Goal: Task Accomplishment & Management: Use online tool/utility

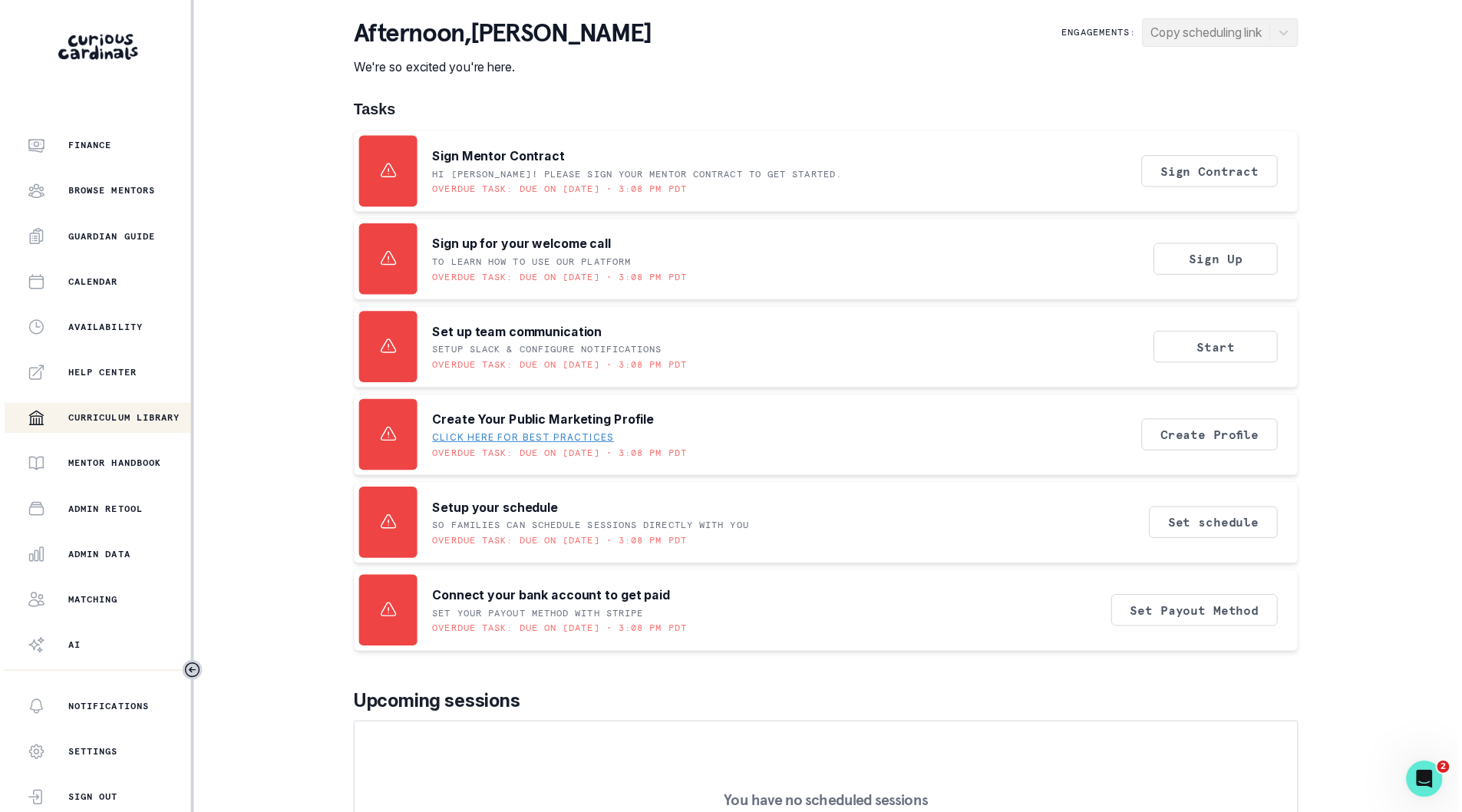
scroll to position [118, 0]
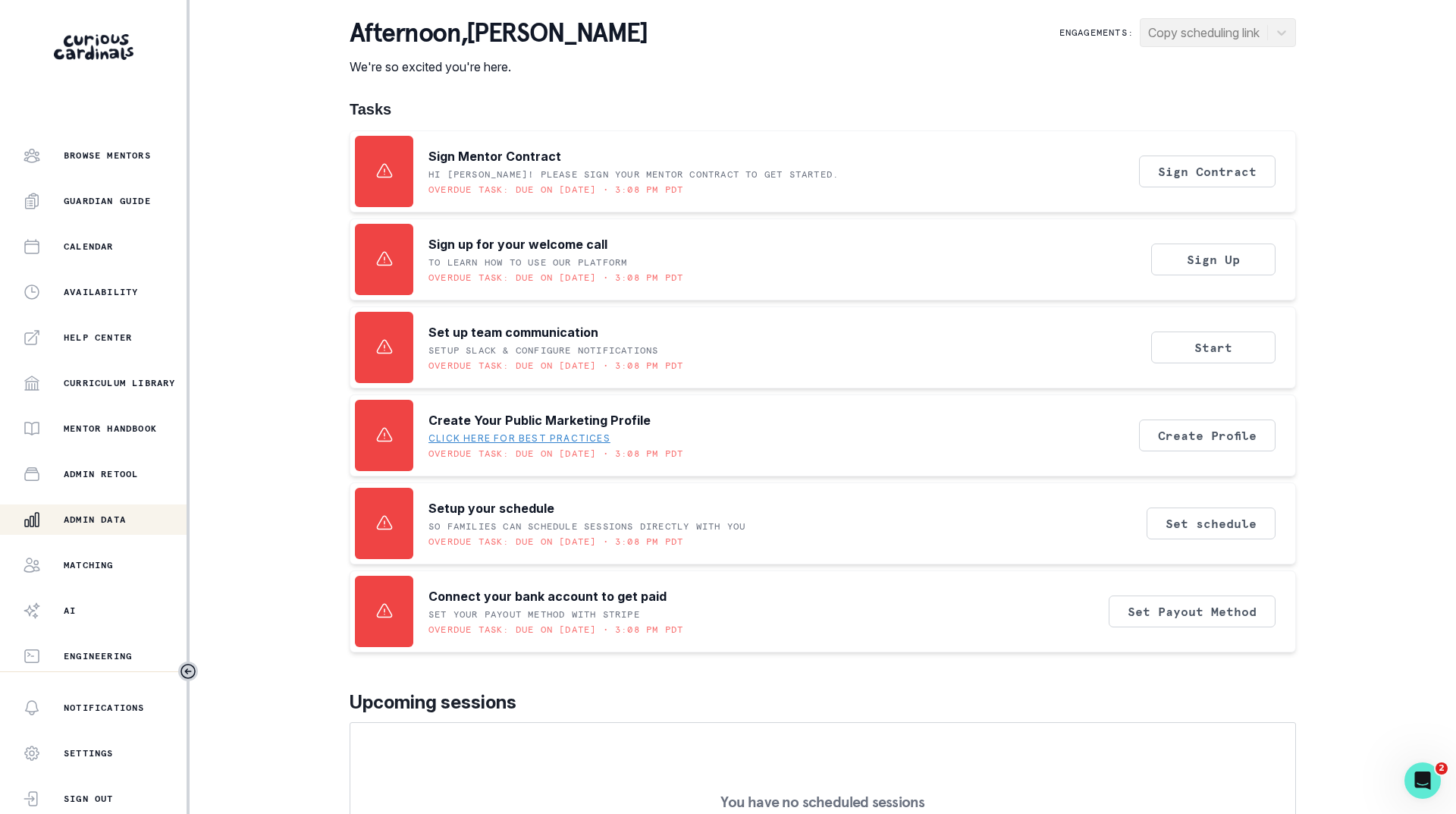
click at [86, 523] on p "Admin Data" at bounding box center [95, 519] width 62 height 12
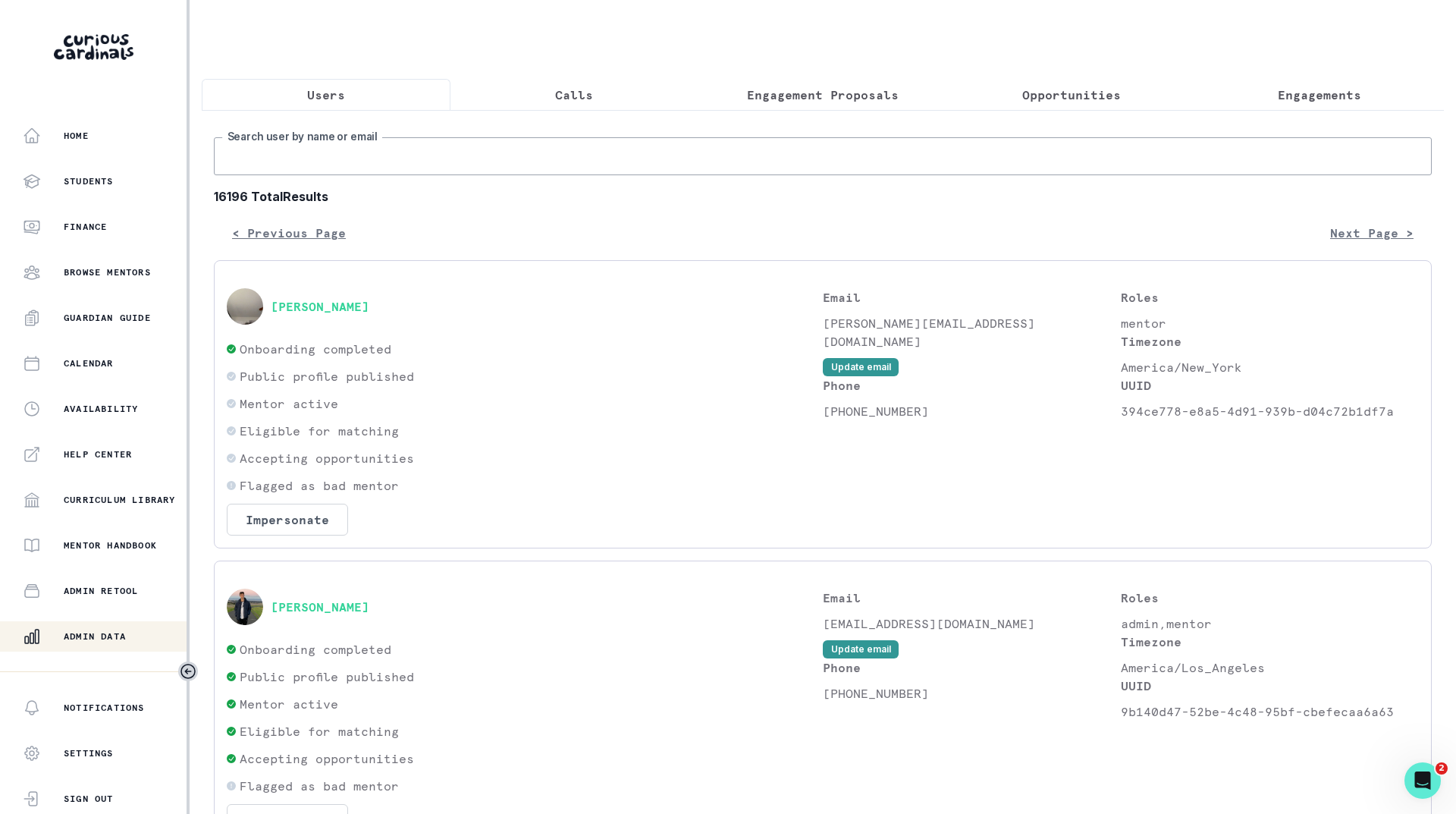
click at [352, 169] on input "Search user by name or email" at bounding box center [822, 156] width 1218 height 38
type input "[PERSON_NAME]"
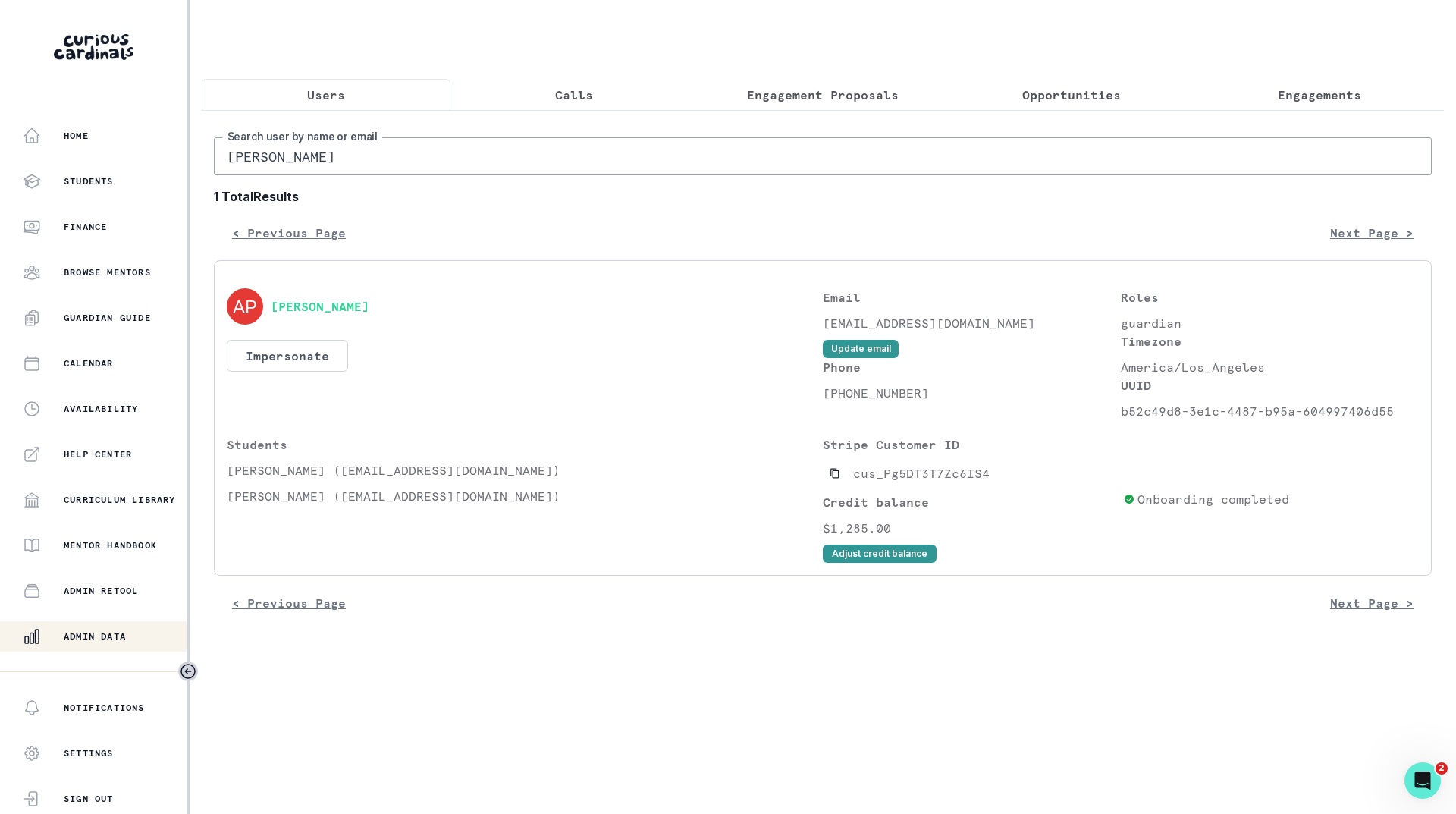
click at [341, 169] on input "[PERSON_NAME]" at bounding box center [822, 156] width 1218 height 38
paste input "[PERSON_NAME]"
type input "[PERSON_NAME]"
click at [279, 372] on button "Impersonate" at bounding box center [287, 356] width 122 height 32
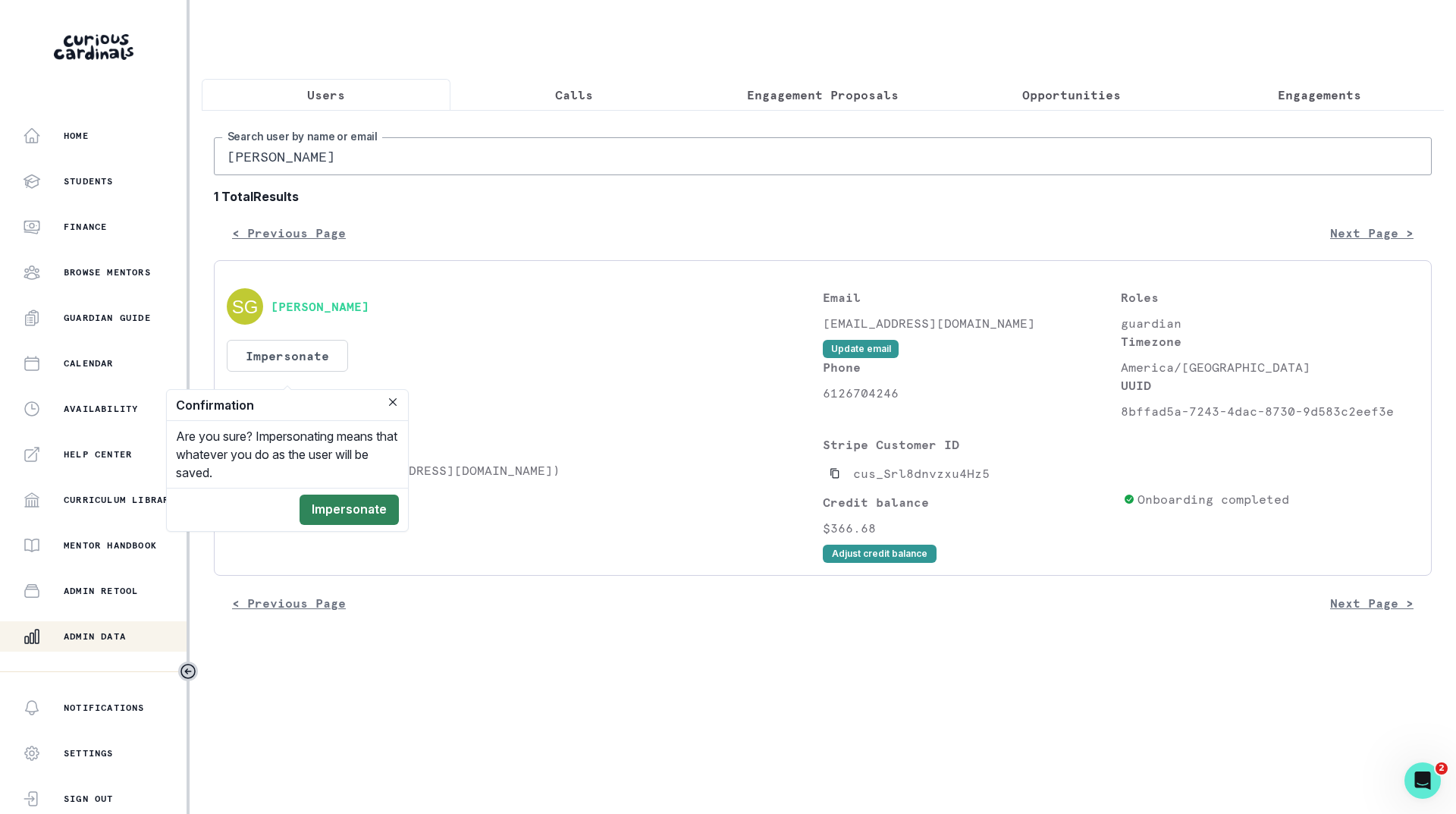
click at [328, 494] on button "Impersonate" at bounding box center [349, 509] width 99 height 30
